Goal: Navigation & Orientation: Go to known website

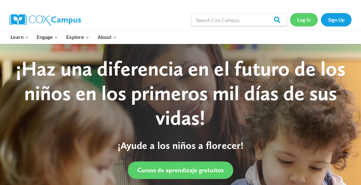
click at [305, 18] on link "Log In" at bounding box center [304, 19] width 28 height 13
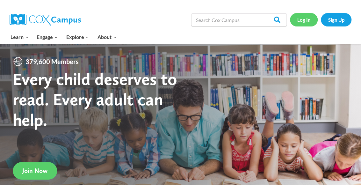
click at [307, 19] on link "Log In" at bounding box center [304, 19] width 28 height 13
